Goal: Task Accomplishment & Management: Use online tool/utility

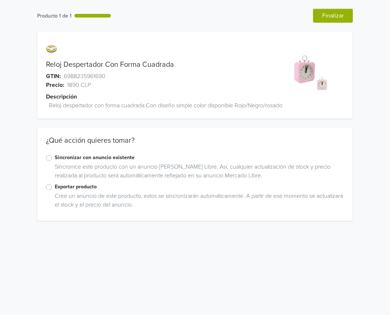
click at [55, 191] on label "Exportar producto" at bounding box center [200, 187] width 290 height 8
click at [0, 0] on input "Exportar producto" at bounding box center [0, 0] width 0 height 0
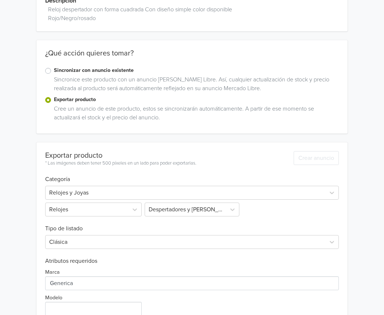
scroll to position [169, 0]
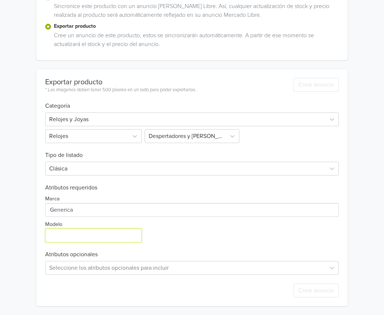
click at [93, 232] on input "Modelo" at bounding box center [93, 235] width 96 height 14
type input "ÚNICO"
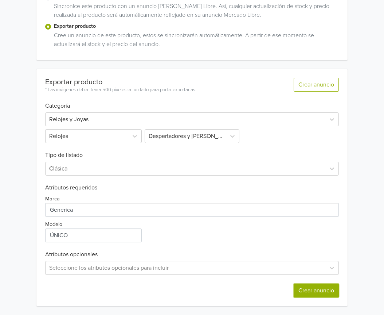
click at [307, 290] on button "Crear anuncio" at bounding box center [316, 290] width 45 height 14
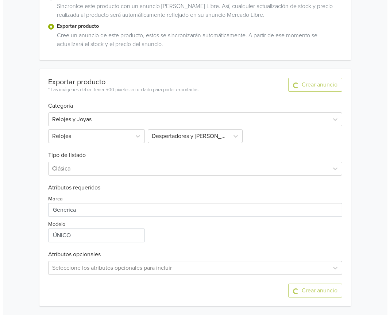
scroll to position [0, 0]
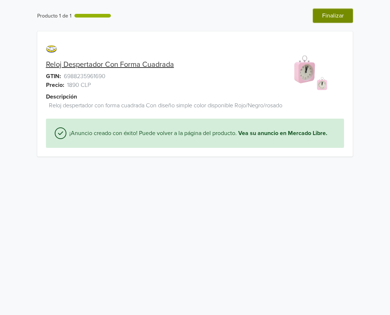
click at [337, 13] on button "Finalizar" at bounding box center [333, 16] width 40 height 14
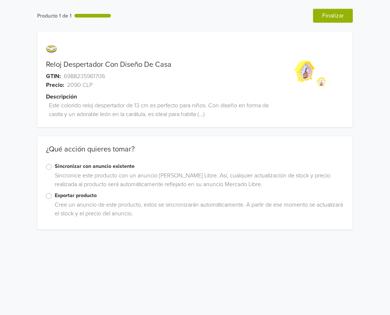
click at [55, 194] on label "Exportar producto" at bounding box center [200, 195] width 290 height 8
click at [0, 0] on input "Exportar producto" at bounding box center [0, 0] width 0 height 0
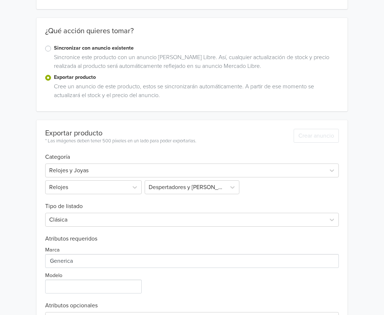
scroll to position [146, 0]
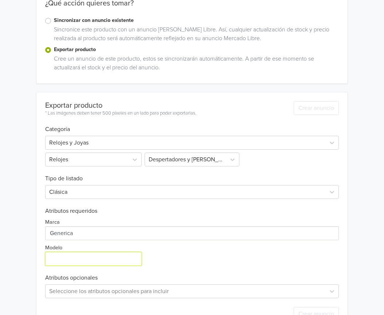
click at [92, 253] on input "Modelo" at bounding box center [93, 259] width 96 height 14
type input "ÚNICO"
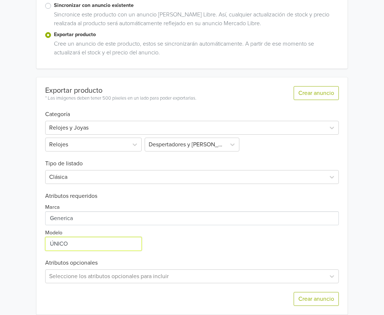
scroll to position [169, 0]
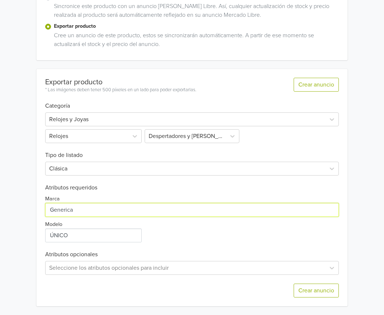
click at [100, 209] on input "Marca" at bounding box center [192, 210] width 294 height 14
type input "GENERICA"
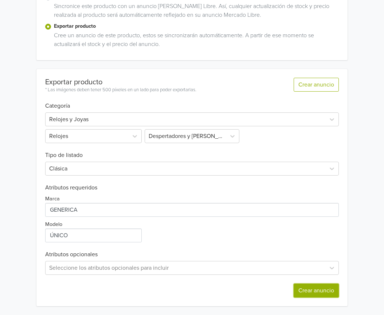
click at [318, 288] on button "Crear anuncio" at bounding box center [316, 290] width 45 height 14
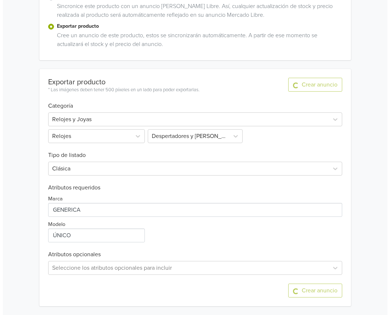
scroll to position [0, 0]
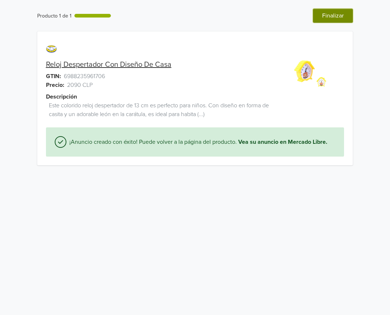
click at [335, 14] on button "Finalizar" at bounding box center [333, 16] width 40 height 14
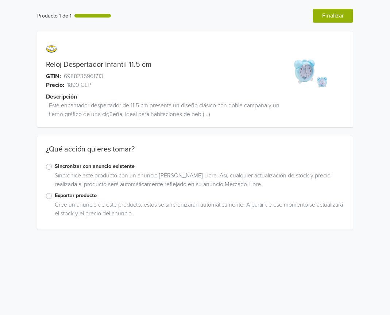
click at [55, 196] on label "Exportar producto" at bounding box center [200, 195] width 290 height 8
click at [0, 0] on input "Exportar producto" at bounding box center [0, 0] width 0 height 0
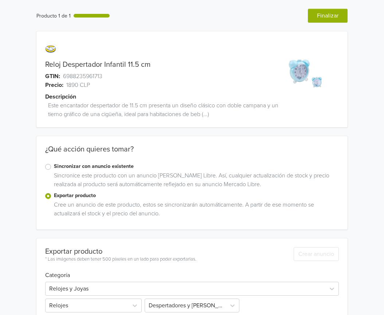
drag, startPoint x: 49, startPoint y: 196, endPoint x: 235, endPoint y: 172, distance: 188.3
click at [235, 172] on div "Sincronice este producto con un anuncio de Mercado Libre. Así, cualquier actual…" at bounding box center [195, 181] width 288 height 20
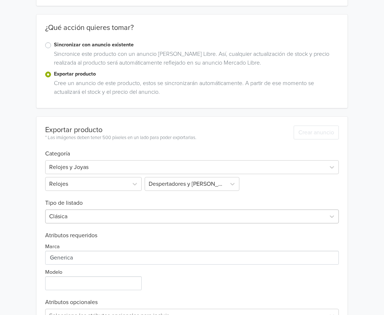
scroll to position [146, 0]
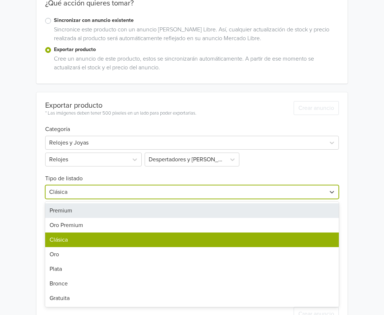
click at [85, 194] on div at bounding box center [185, 192] width 272 height 10
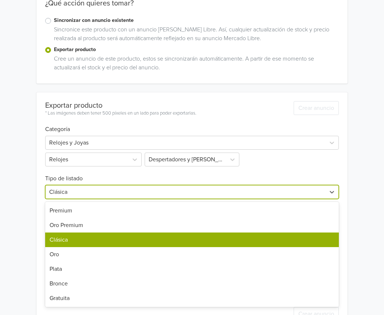
click at [103, 239] on div "Clásica" at bounding box center [192, 239] width 294 height 15
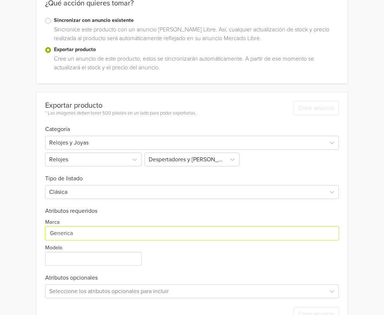
click at [93, 238] on input "Marca" at bounding box center [192, 233] width 294 height 14
type input "GENERICA"
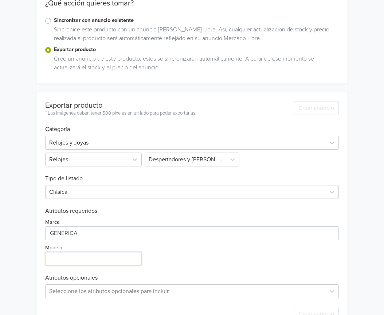
click at [103, 262] on input "Modelo" at bounding box center [93, 259] width 96 height 14
type input "ÚNICO"
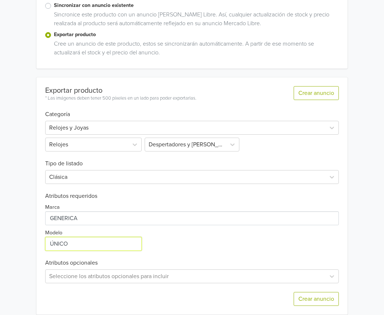
scroll to position [169, 0]
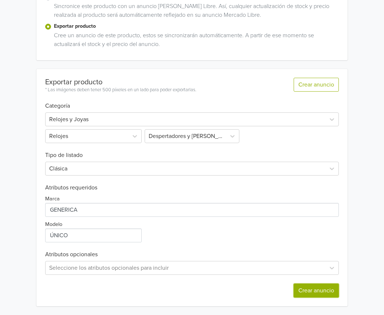
click at [327, 286] on button "Crear anuncio" at bounding box center [316, 290] width 45 height 14
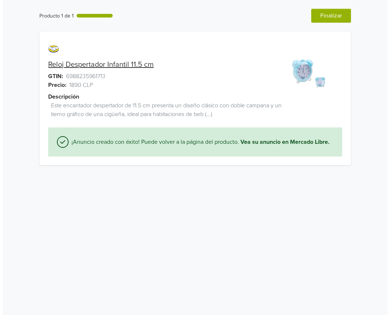
scroll to position [0, 0]
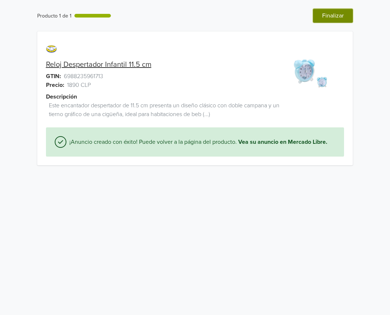
click at [331, 13] on button "Finalizar" at bounding box center [333, 16] width 40 height 14
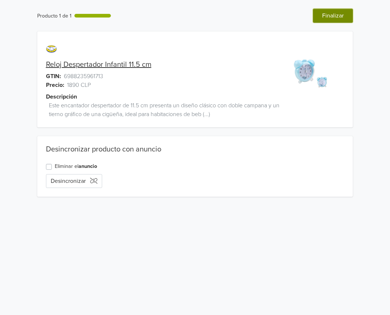
click at [341, 12] on button "Finalizar" at bounding box center [333, 16] width 40 height 14
